Goal: Navigation & Orientation: Find specific page/section

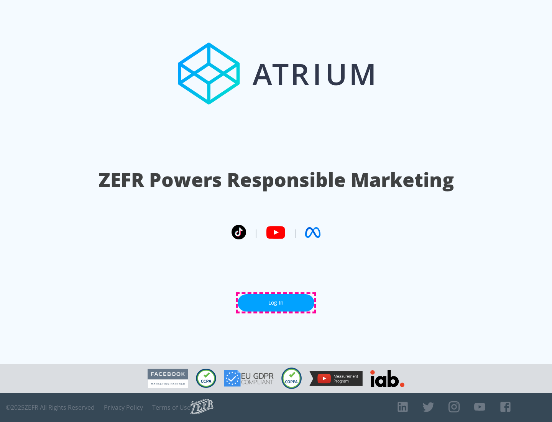
click at [276, 302] on link "Log In" at bounding box center [276, 302] width 77 height 17
